Goal: Task Accomplishment & Management: Manage account settings

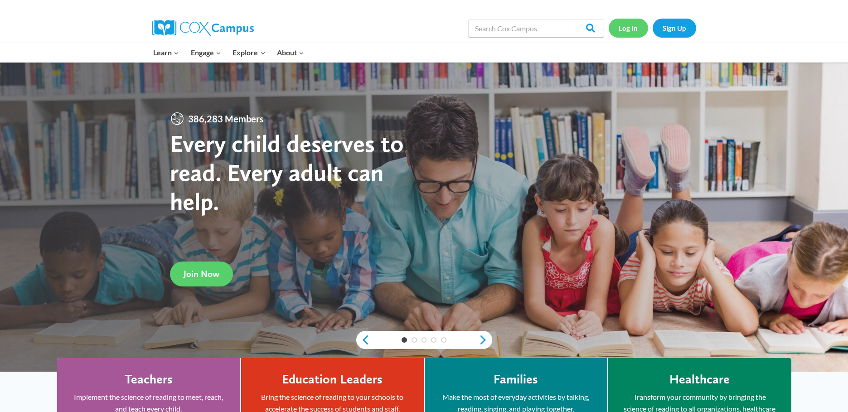
click at [622, 29] on link "Log In" at bounding box center [628, 28] width 39 height 19
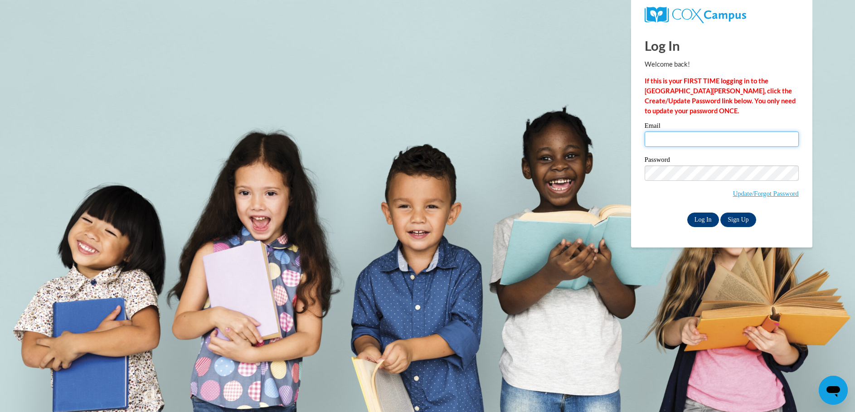
type input "sarahannrainey@gmail.com"
click at [696, 218] on input "Log In" at bounding box center [703, 220] width 32 height 15
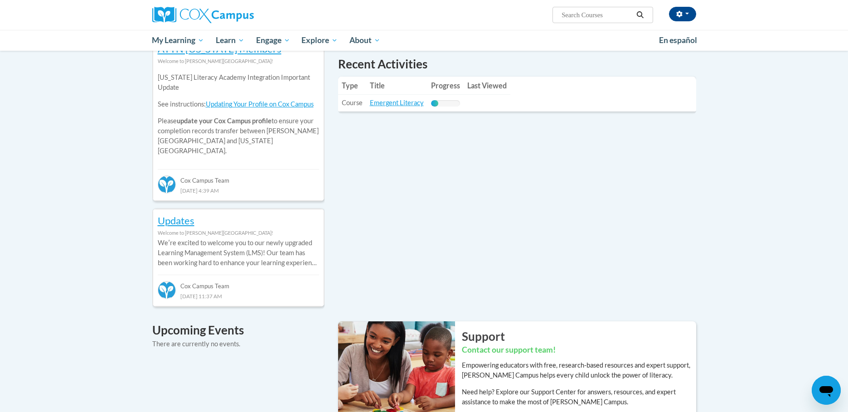
scroll to position [136, 0]
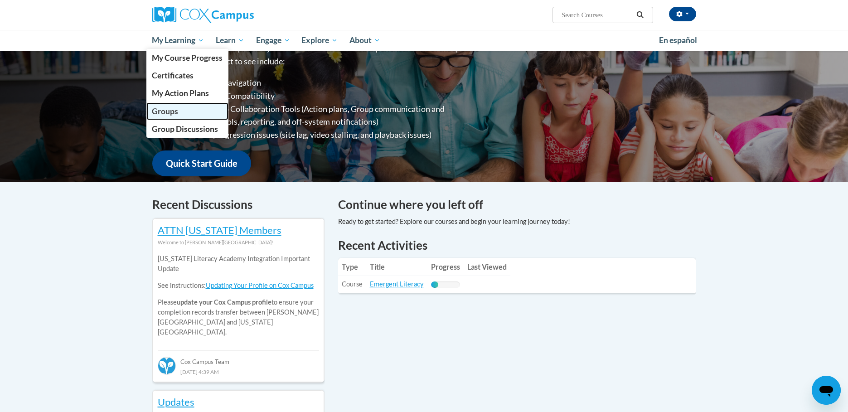
click at [171, 108] on span "Groups" at bounding box center [165, 112] width 26 height 10
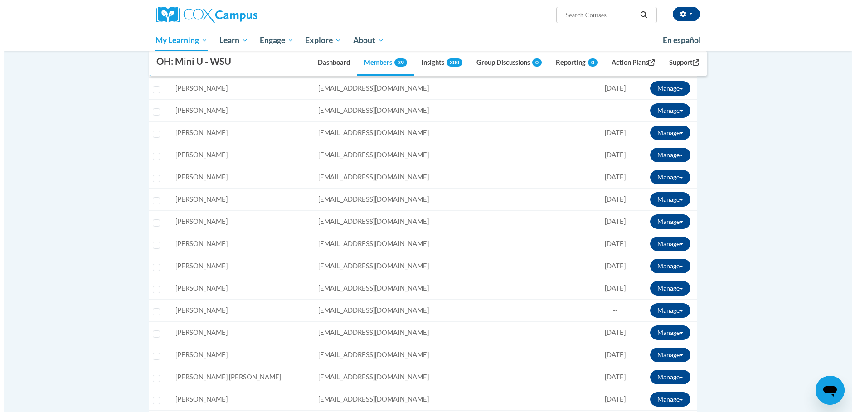
scroll to position [907, 0]
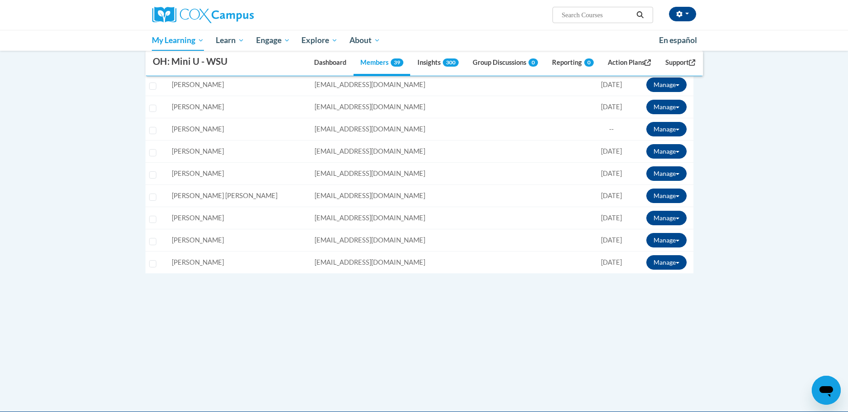
click at [158, 241] on td "Select learner" at bounding box center [156, 240] width 23 height 22
click at [147, 242] on td "Select learner" at bounding box center [156, 240] width 23 height 22
click at [152, 242] on input "Select learner" at bounding box center [152, 241] width 7 height 7
checkbox input "true"
click at [662, 240] on button "Manage" at bounding box center [666, 240] width 40 height 15
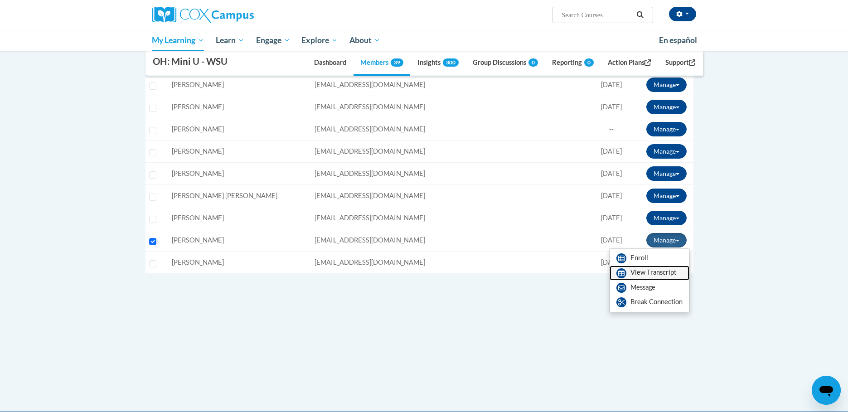
click at [665, 271] on link "View Transcript" at bounding box center [650, 273] width 80 height 15
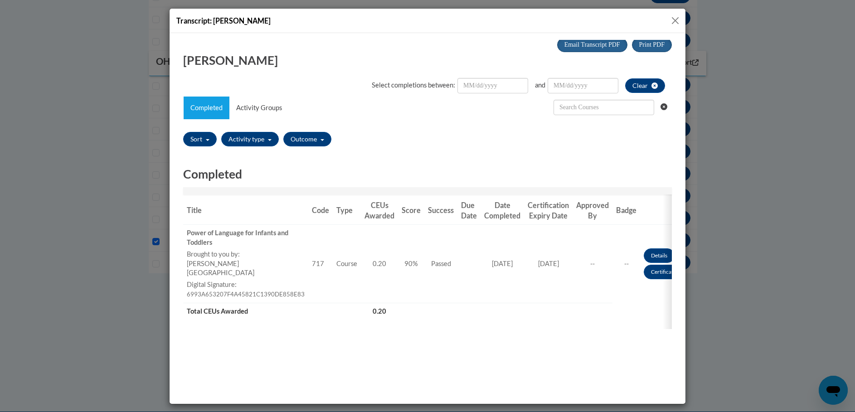
scroll to position [0, 0]
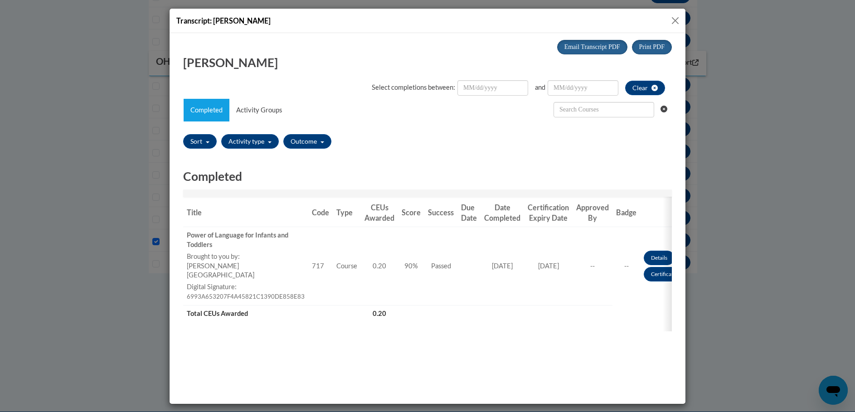
click at [680, 21] on button "Close" at bounding box center [674, 20] width 11 height 11
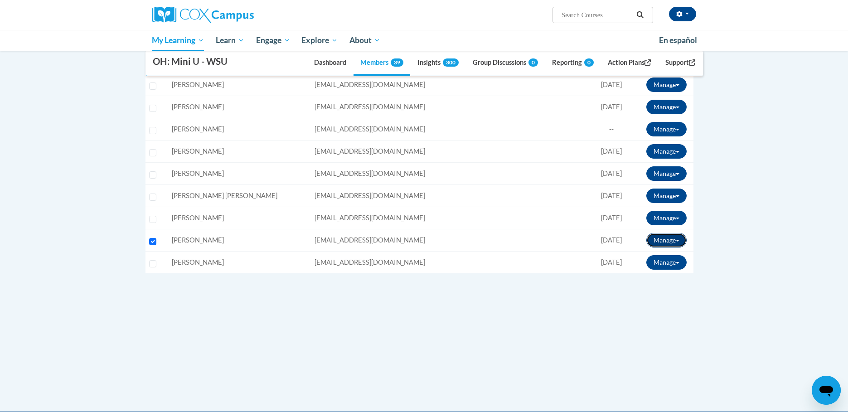
click at [661, 239] on button "Manage" at bounding box center [666, 240] width 40 height 15
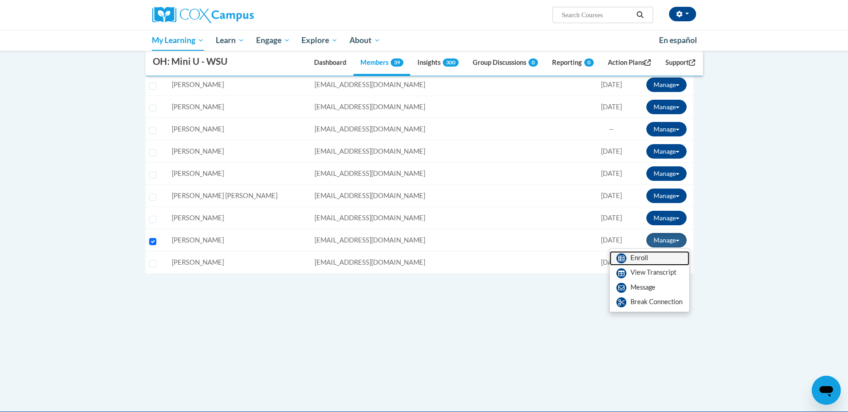
click at [654, 260] on link "Enroll" at bounding box center [650, 258] width 80 height 15
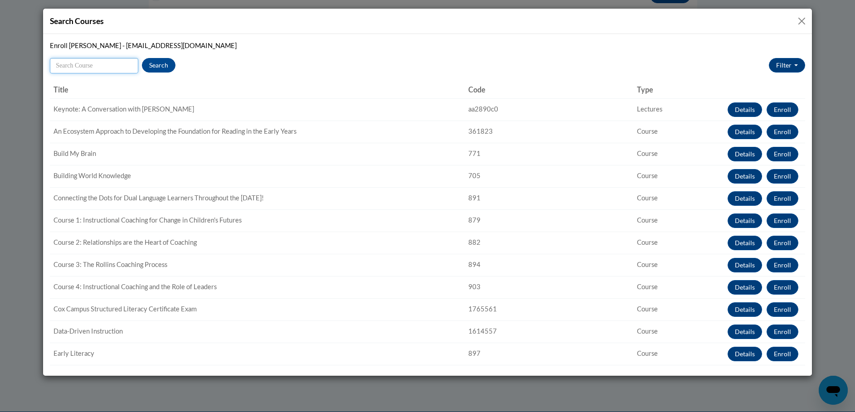
click at [96, 68] on input "Search" at bounding box center [94, 65] width 88 height 15
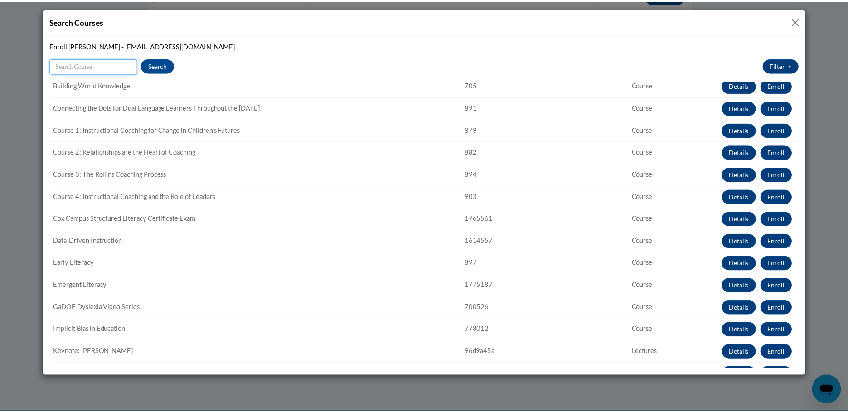
scroll to position [181, 0]
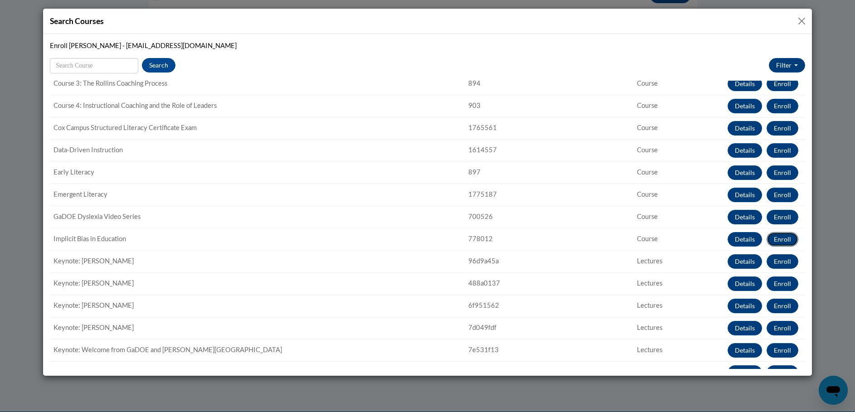
click at [766, 238] on button "Enroll" at bounding box center [782, 239] width 32 height 15
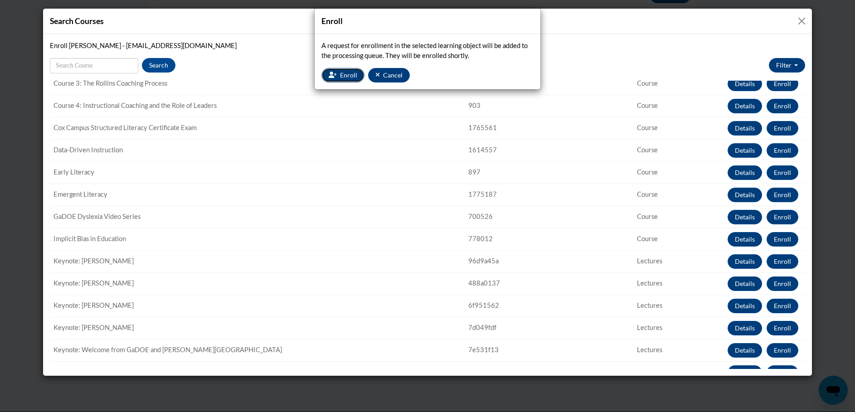
click at [348, 77] on span "Enroll" at bounding box center [348, 75] width 17 height 8
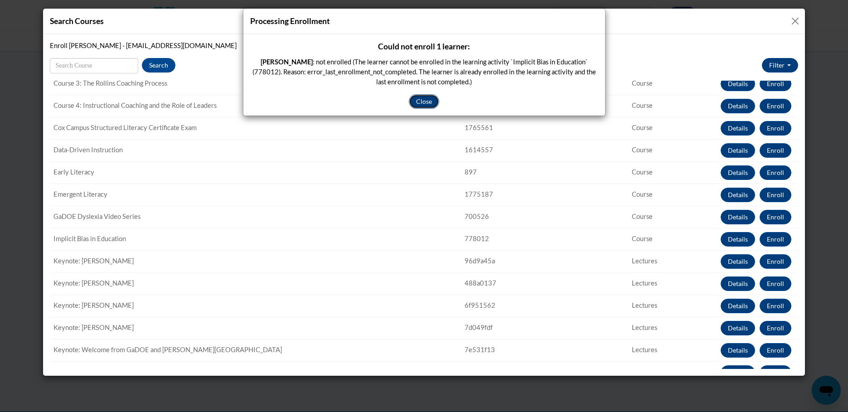
click at [418, 97] on button "Close" at bounding box center [424, 101] width 30 height 15
